Goal: Check status: Check status

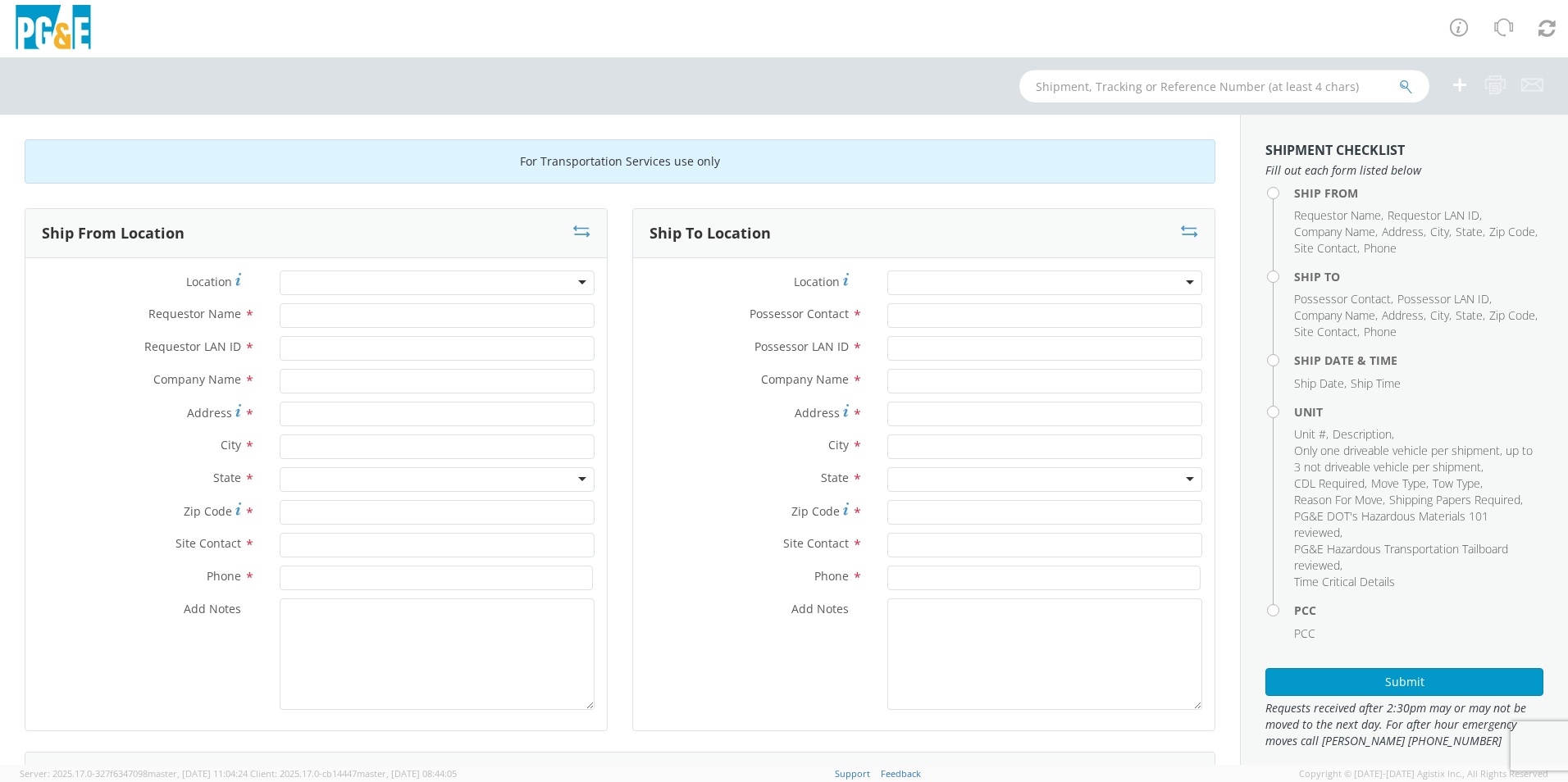
click at [1045, 80] on input "text" at bounding box center [1224, 85] width 410 height 33
paste input "56516402"
click at [1395, 84] on input "56516402" at bounding box center [1224, 85] width 410 height 33
click at [1404, 84] on icon "submit" at bounding box center [1406, 87] width 14 height 15
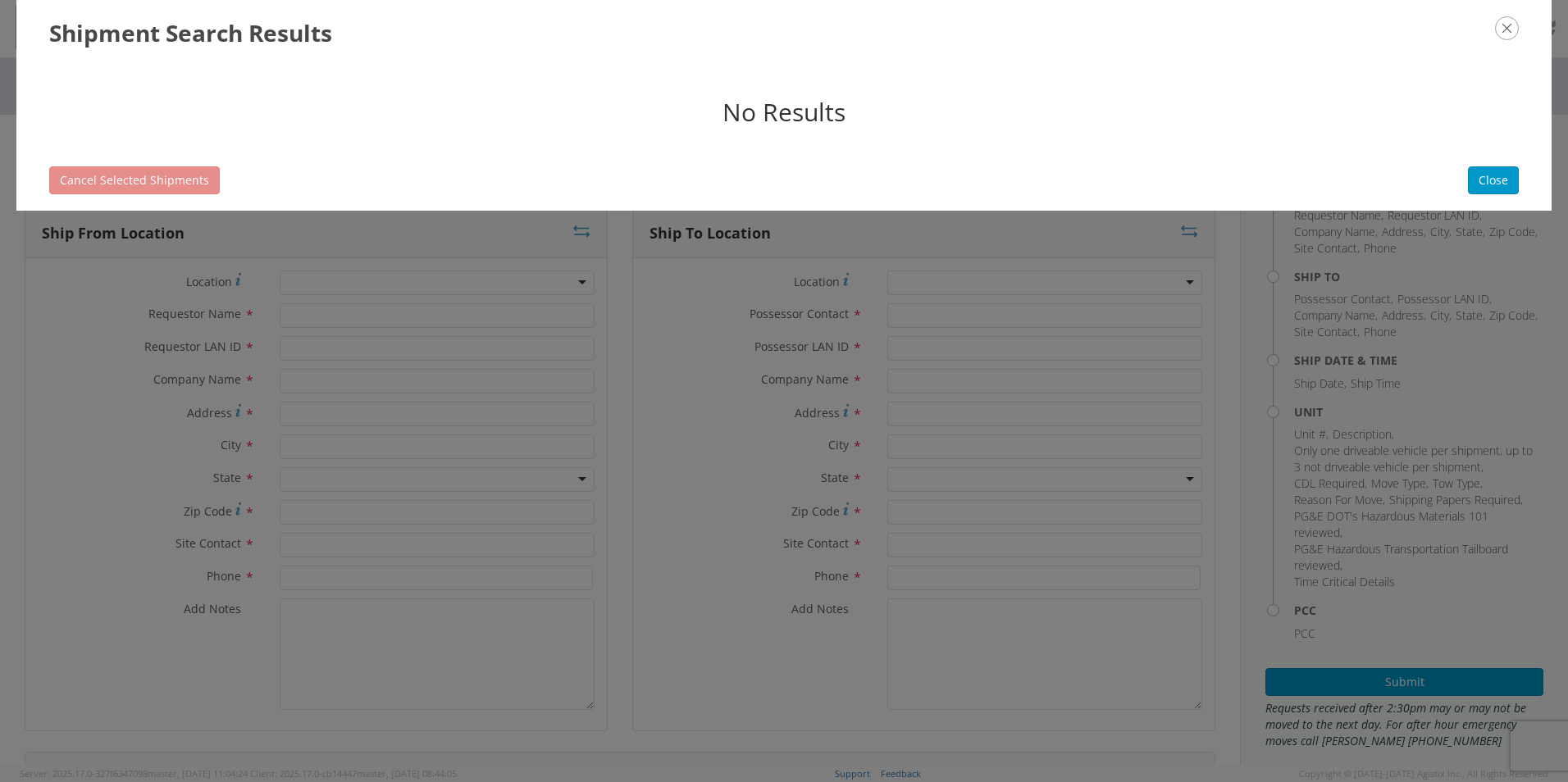
click at [1506, 23] on icon "button" at bounding box center [1507, 28] width 23 height 23
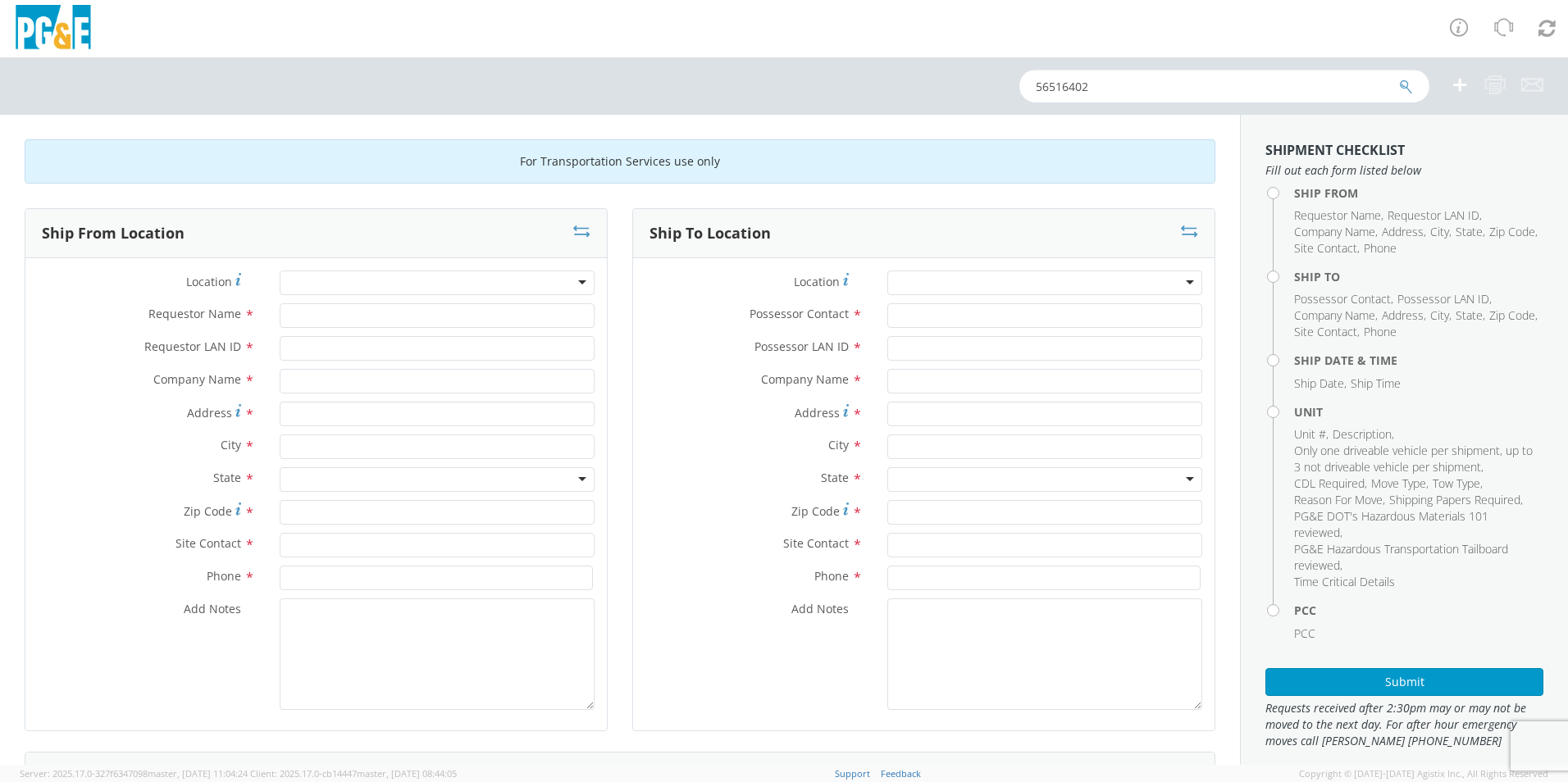
drag, startPoint x: 1096, startPoint y: 88, endPoint x: 1027, endPoint y: 84, distance: 69.1
click at [1027, 84] on input "56516402" at bounding box center [1224, 85] width 410 height 33
paste input "25617793"
type input "525617793"
click at [1408, 90] on icon "submit" at bounding box center [1406, 87] width 14 height 15
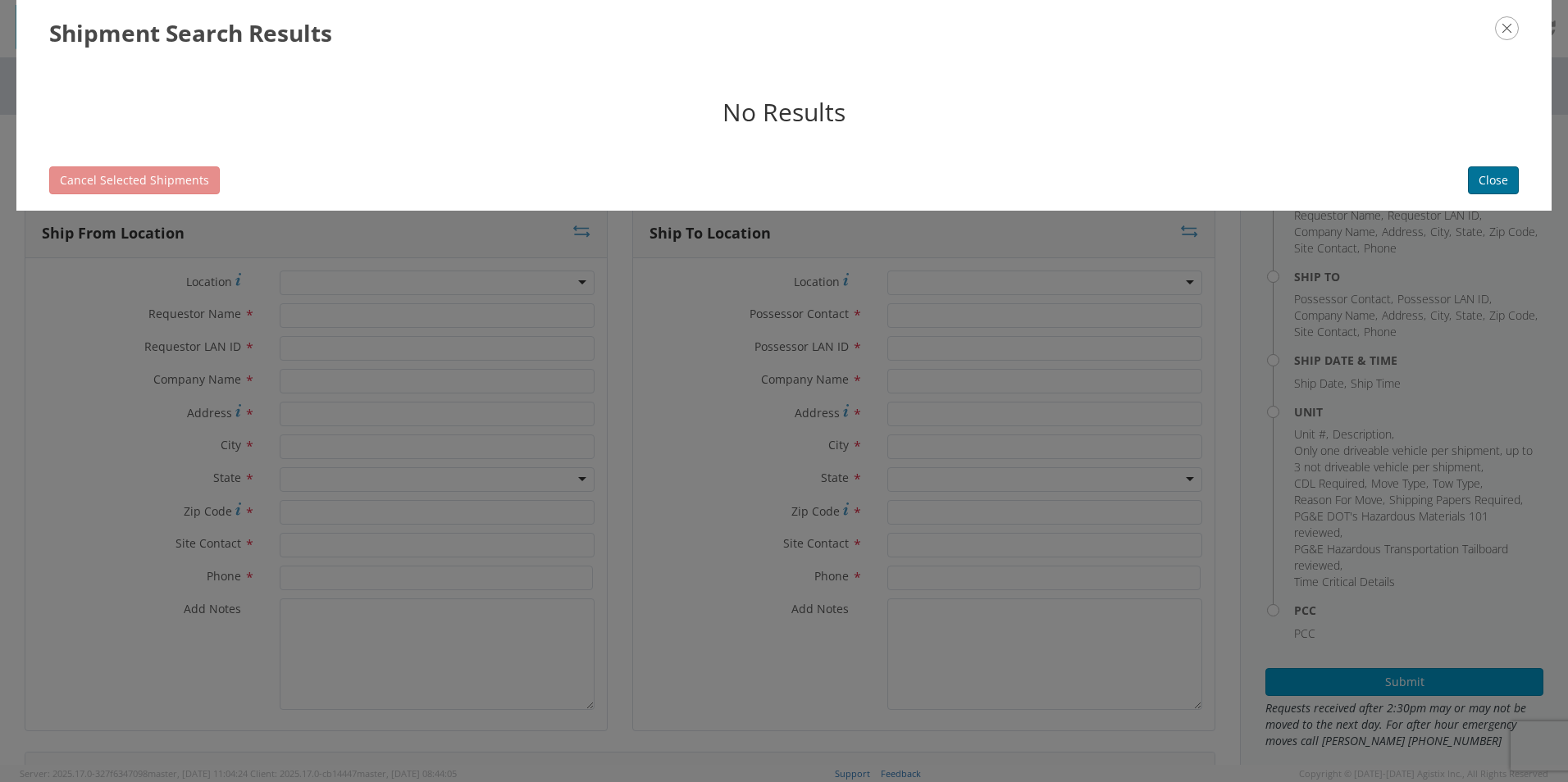
click at [1494, 168] on button "Close" at bounding box center [1493, 180] width 51 height 28
